Goal: Task Accomplishment & Management: Use online tool/utility

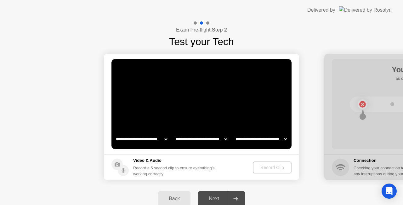
select select "**********"
select select "*******"
click at [216, 198] on div "Next" at bounding box center [214, 199] width 28 height 6
click at [208, 114] on video at bounding box center [202, 104] width 180 height 90
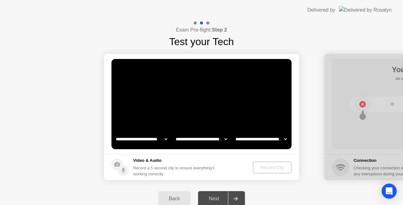
click at [208, 114] on video at bounding box center [202, 104] width 180 height 90
click at [275, 166] on div "Record Clip" at bounding box center [273, 167] width 34 height 5
click at [272, 168] on div "Record Clip" at bounding box center [273, 167] width 34 height 5
click at [147, 159] on h5 "Video & Audio" at bounding box center [175, 160] width 84 height 6
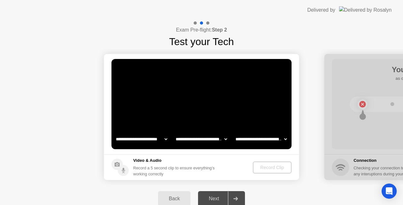
click at [213, 101] on video at bounding box center [202, 104] width 180 height 90
click at [260, 168] on div "Record Clip" at bounding box center [273, 167] width 34 height 5
drag, startPoint x: 260, startPoint y: 168, endPoint x: 276, endPoint y: 168, distance: 16.1
click at [261, 168] on div "Record Clip" at bounding box center [273, 167] width 34 height 5
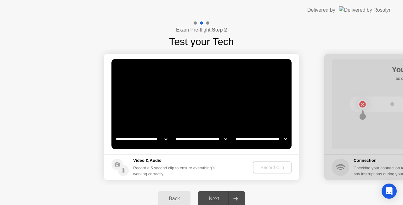
click at [261, 168] on div "Record Clip" at bounding box center [273, 167] width 34 height 5
click at [276, 168] on div "Record Clip" at bounding box center [273, 167] width 34 height 5
drag, startPoint x: 299, startPoint y: 116, endPoint x: 306, endPoint y: 111, distance: 8.4
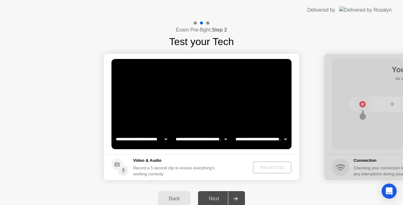
click at [236, 112] on video at bounding box center [202, 104] width 180 height 90
click at [205, 104] on video at bounding box center [202, 104] width 180 height 90
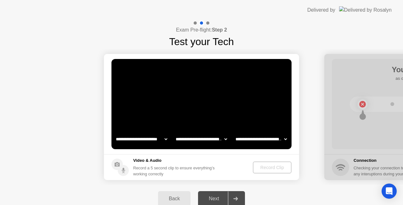
click at [212, 197] on div "Next" at bounding box center [214, 199] width 28 height 6
click at [192, 199] on div "Back Next" at bounding box center [201, 199] width 403 height 28
click at [176, 199] on div "Back" at bounding box center [174, 199] width 29 height 6
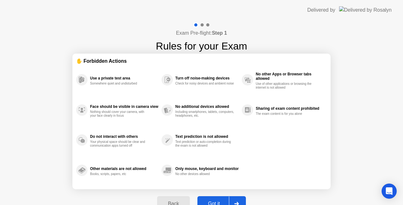
click at [368, 108] on div "Exam Pre-flight: Step 1 Rules for your Exam ✋ Forbidden Actions Use a private t…" at bounding box center [201, 120] width 403 height 200
click at [219, 201] on div "Got it" at bounding box center [214, 204] width 30 height 6
select select "**********"
select select "*******"
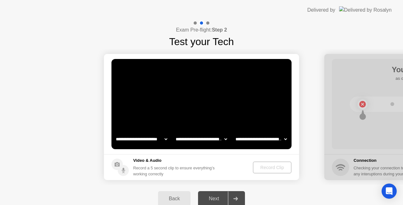
click at [277, 168] on div "Record Clip" at bounding box center [273, 167] width 34 height 5
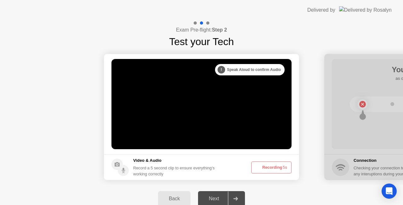
click at [276, 167] on button "Recording 5s" at bounding box center [271, 167] width 40 height 12
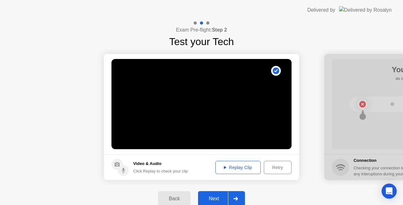
click at [237, 197] on icon at bounding box center [236, 199] width 4 height 4
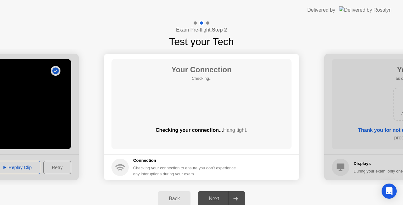
click at [216, 102] on div "Your Connection Checking.. Checking your connection... Hang tight." at bounding box center [202, 104] width 180 height 90
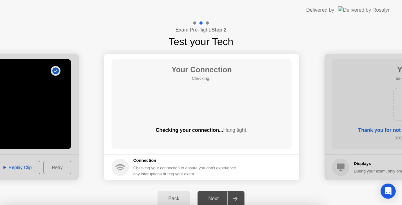
drag, startPoint x: 135, startPoint y: 104, endPoint x: 181, endPoint y: 122, distance: 49.9
